Goal: Find specific page/section: Find specific page/section

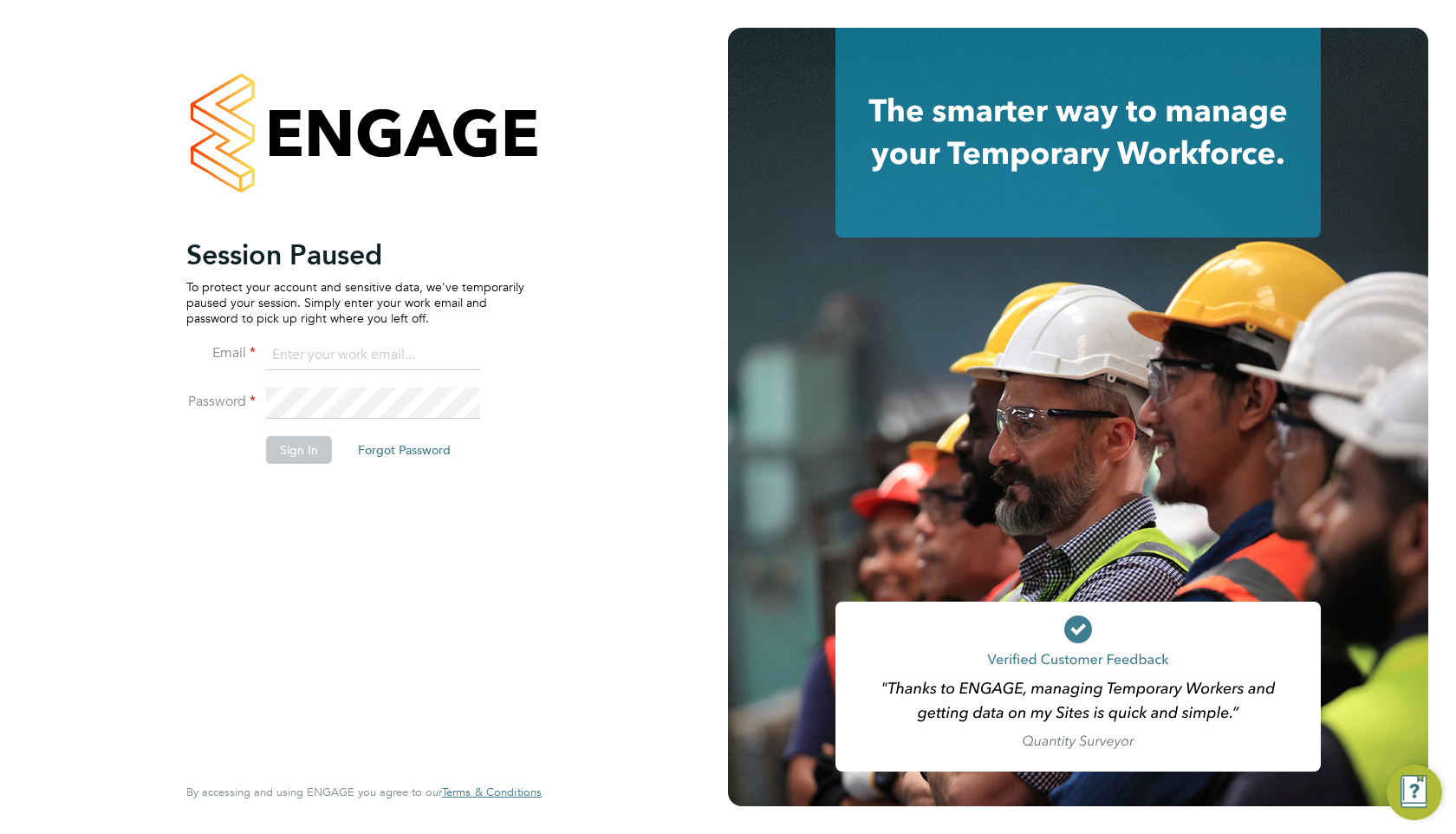
click at [370, 357] on input at bounding box center [373, 355] width 214 height 31
type input "resources@infinitivegroup.co.uk"
click at [305, 455] on button "Sign In" at bounding box center [299, 450] width 66 height 28
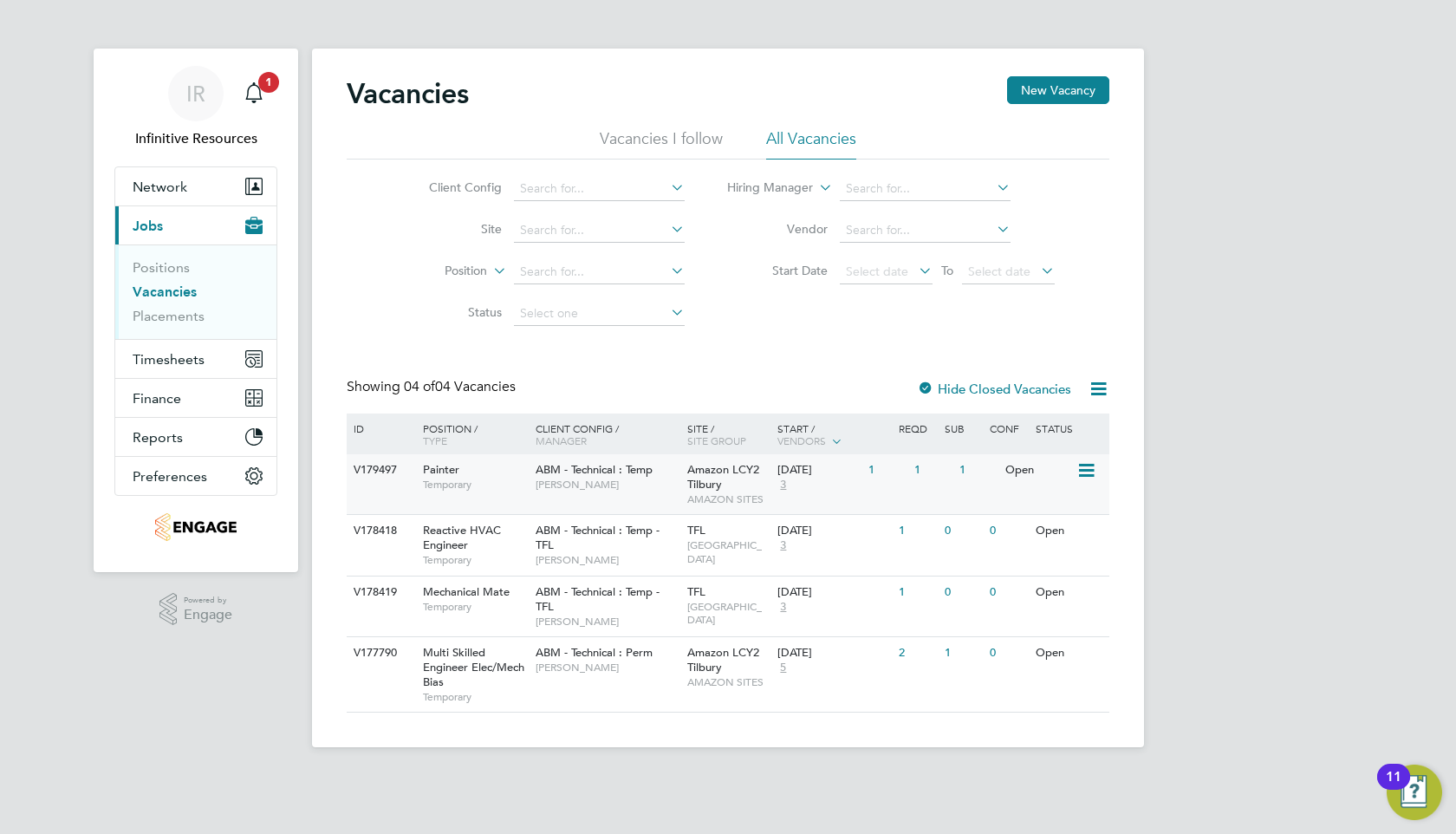
click at [621, 464] on span "ABM - Technical : Temp" at bounding box center [594, 470] width 117 height 15
click at [600, 475] on span "ABM - Technical : Temp" at bounding box center [594, 470] width 117 height 15
